Goal: Information Seeking & Learning: Find specific fact

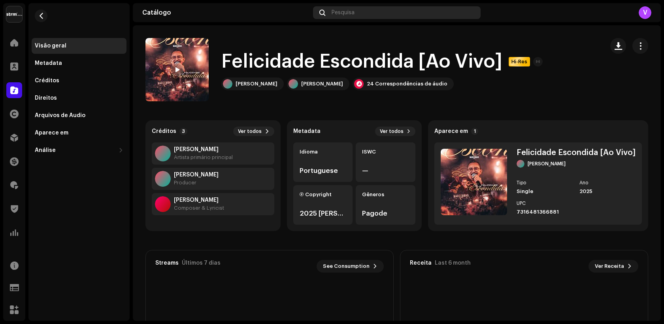
click at [356, 14] on div "Pesquisa" at bounding box center [397, 12] width 168 height 13
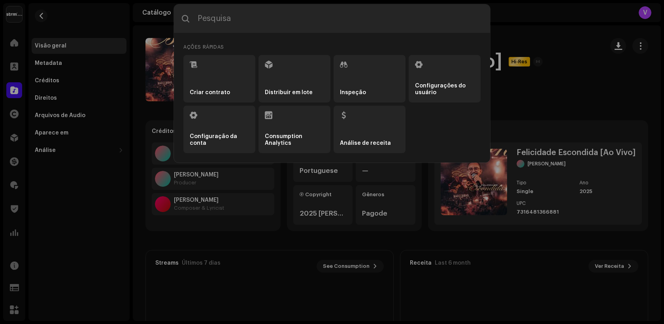
type input "BRBV02500005"
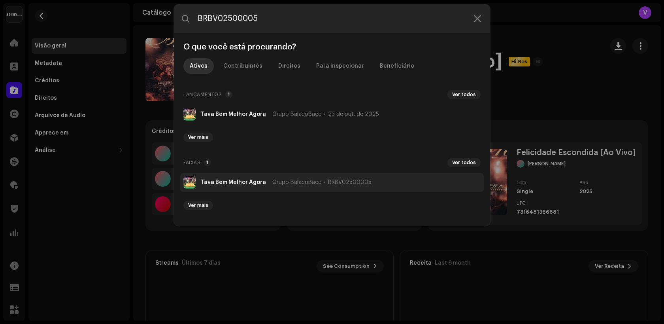
click at [228, 182] on strong "Tava Bem Melhor Agora" at bounding box center [233, 182] width 65 height 6
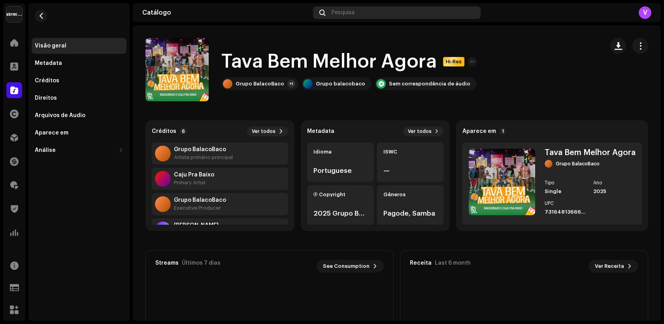
click at [364, 17] on div "Pesquisa" at bounding box center [397, 12] width 168 height 13
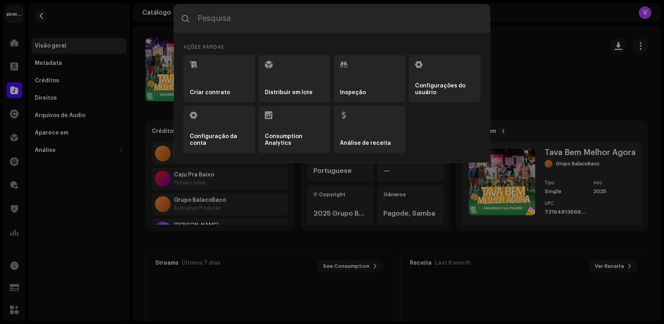
type input "BXQN22500003"
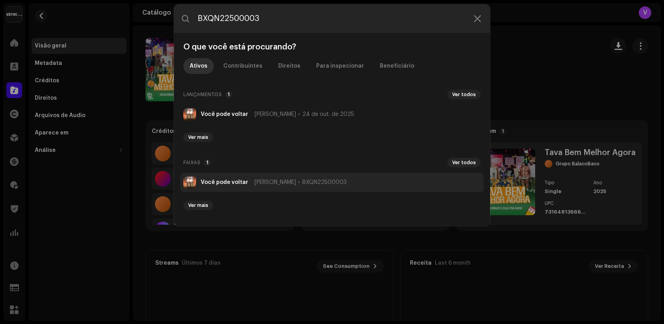
click at [250, 183] on div "Você pode voltar [PERSON_NAME] BXQN22500003" at bounding box center [274, 182] width 146 height 6
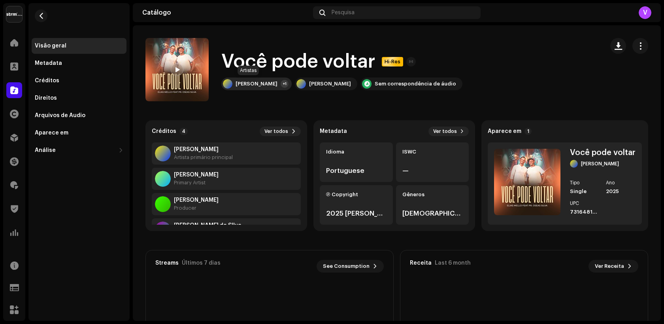
click at [260, 84] on div "[PERSON_NAME]" at bounding box center [257, 84] width 42 height 6
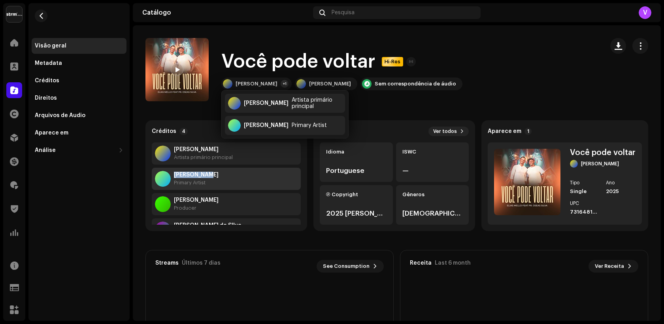
copy strong "[PERSON_NAME]"
drag, startPoint x: 226, startPoint y: 173, endPoint x: 174, endPoint y: 174, distance: 52.2
click at [174, 174] on div "[PERSON_NAME] Primary Artist" at bounding box center [226, 179] width 149 height 22
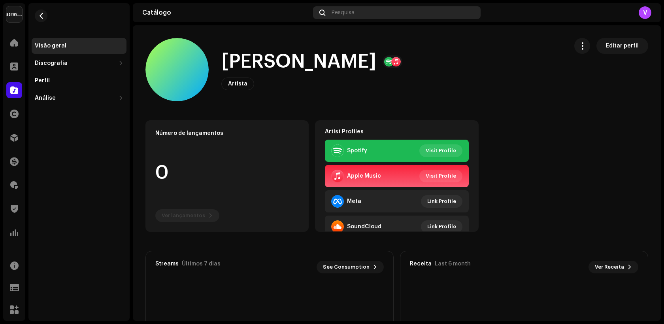
click at [382, 17] on div "Pesquisa" at bounding box center [397, 12] width 168 height 13
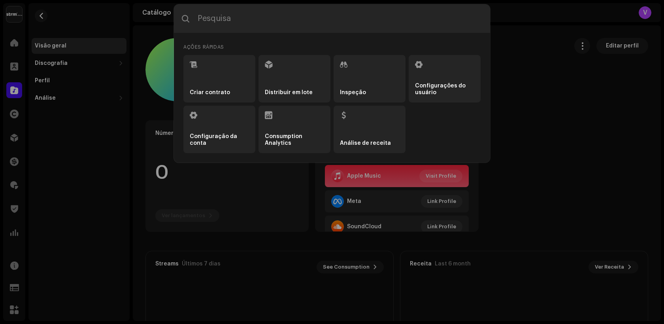
type input "BR1QF2500015"
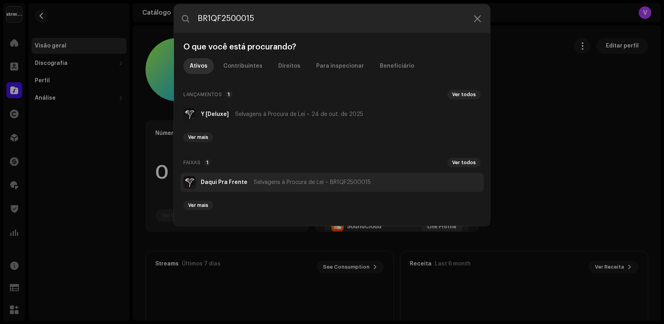
click at [216, 186] on li "Daqui Pra Frente Selvagens à Procura de Lei BR1QF2500015" at bounding box center [332, 182] width 304 height 19
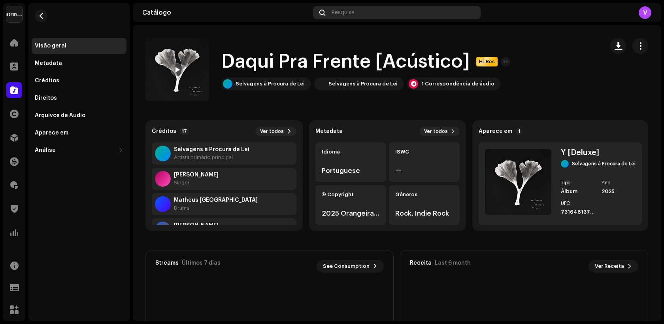
click at [350, 11] on span "Pesquisa" at bounding box center [343, 12] width 23 height 6
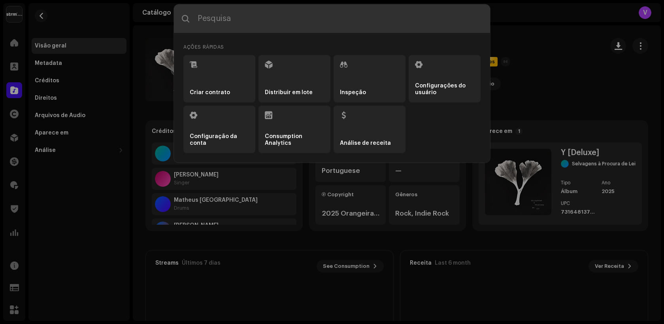
type input "7316481363392"
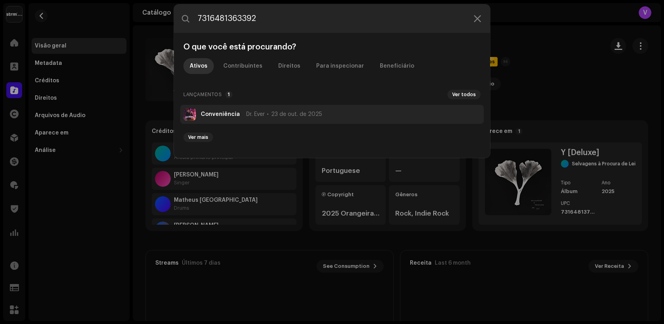
click at [227, 118] on li "Conveniência Dr. Ever [DATE]" at bounding box center [332, 114] width 304 height 19
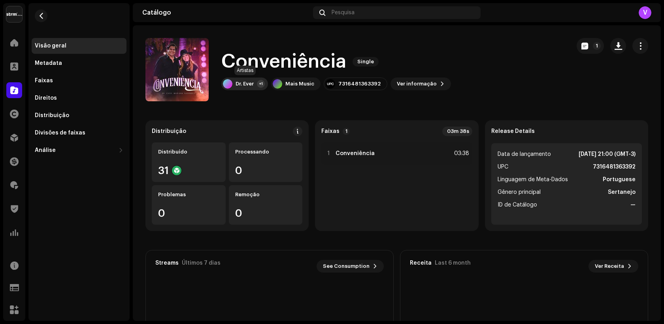
click at [257, 89] on div "Dr. Ever +1" at bounding box center [244, 84] width 47 height 13
